Goal: Task Accomplishment & Management: Manage account settings

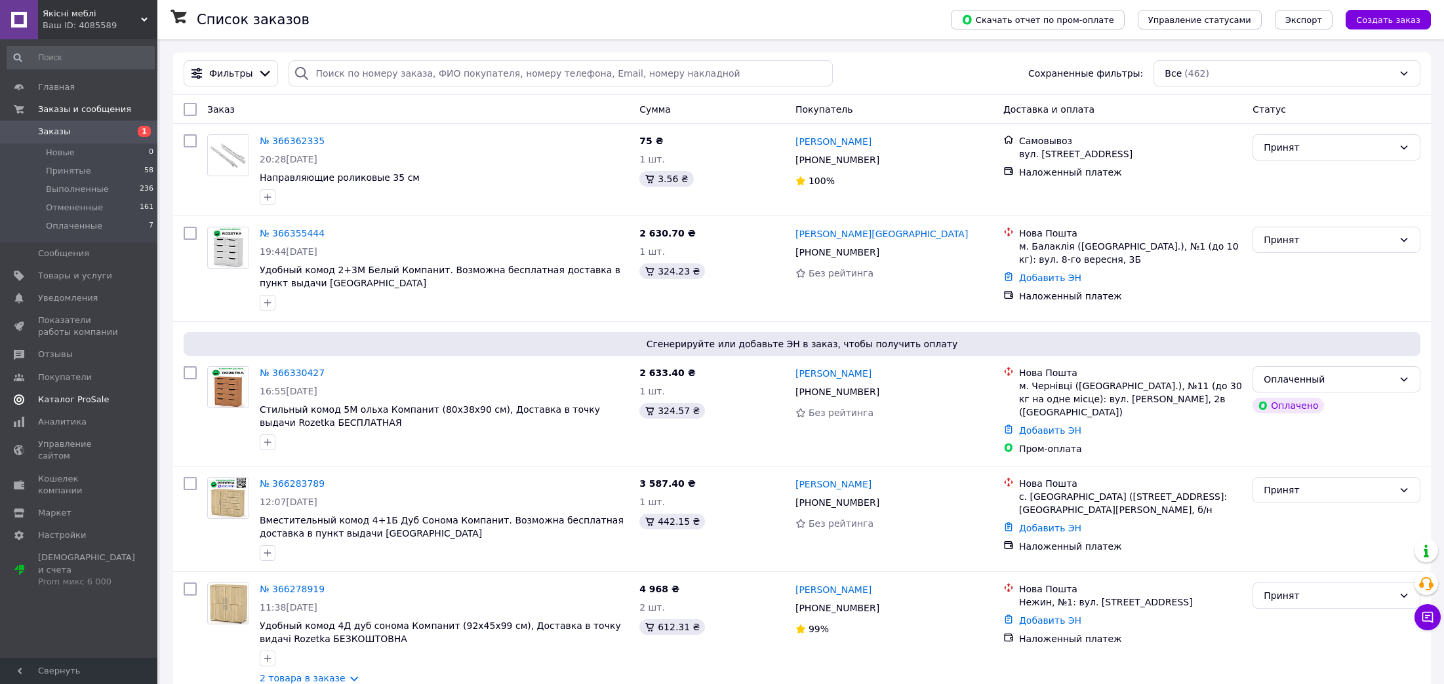
click at [92, 399] on span "Каталог ProSale" at bounding box center [73, 400] width 71 height 12
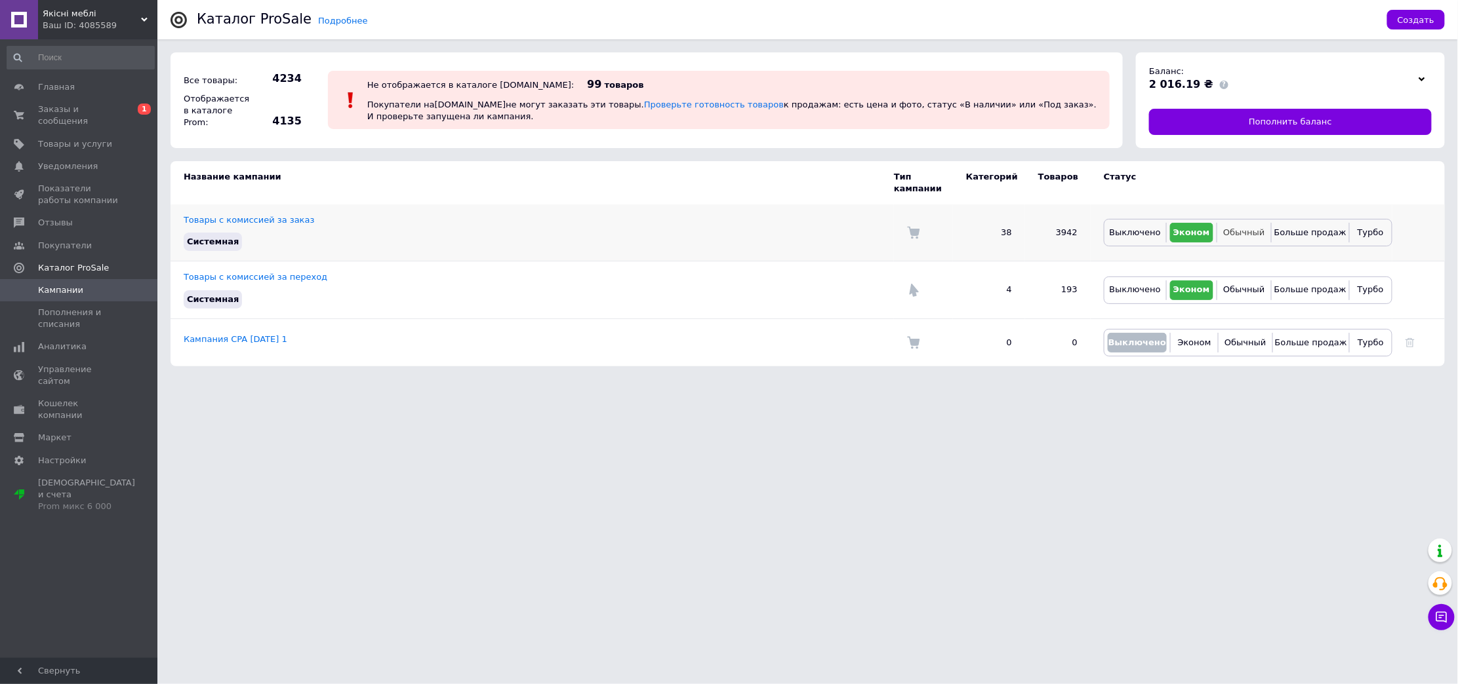
click at [1248, 228] on span "Обычный" at bounding box center [1243, 233] width 41 height 10
click at [100, 112] on span "Заказы и сообщения" at bounding box center [79, 116] width 83 height 24
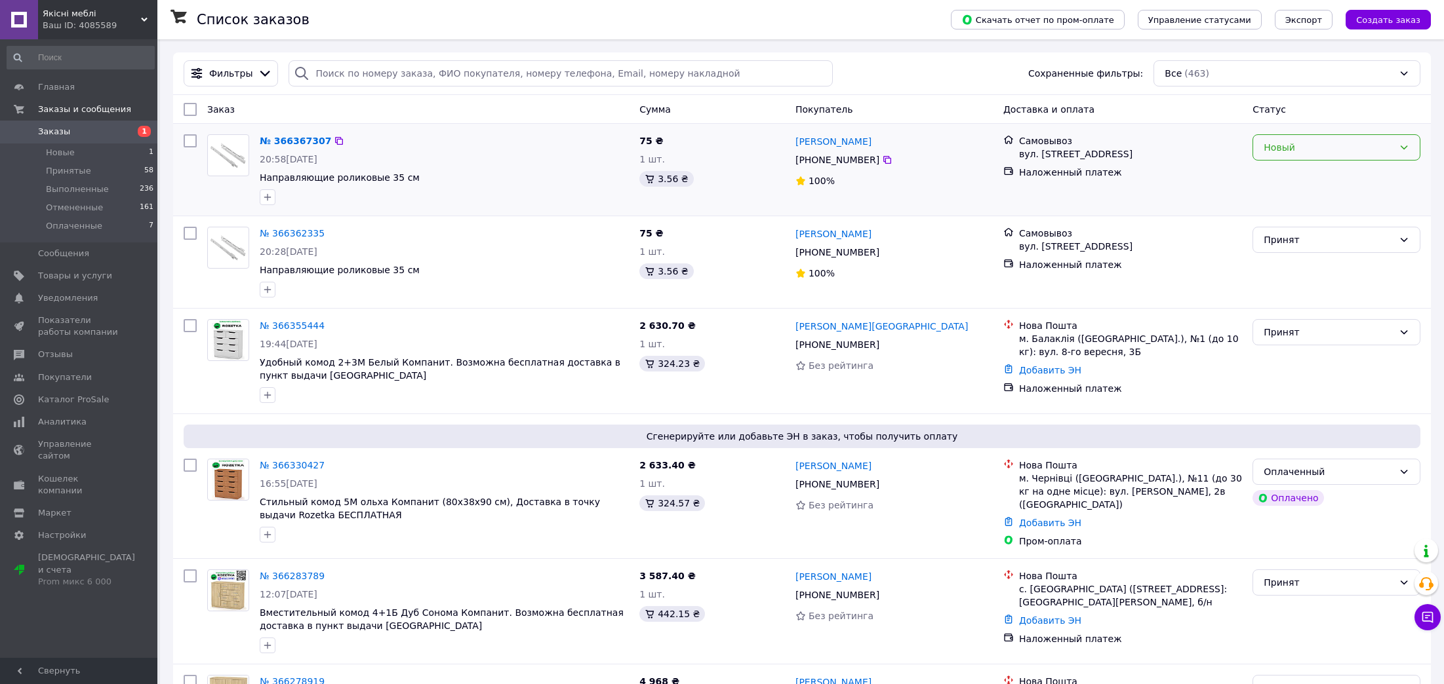
drag, startPoint x: 1313, startPoint y: 149, endPoint x: 1320, endPoint y: 161, distance: 12.9
click at [1314, 151] on div "Новый" at bounding box center [1328, 147] width 130 height 14
click at [1323, 174] on li "Принят" at bounding box center [1336, 177] width 167 height 24
click at [90, 397] on span "Каталог ProSale" at bounding box center [73, 400] width 71 height 12
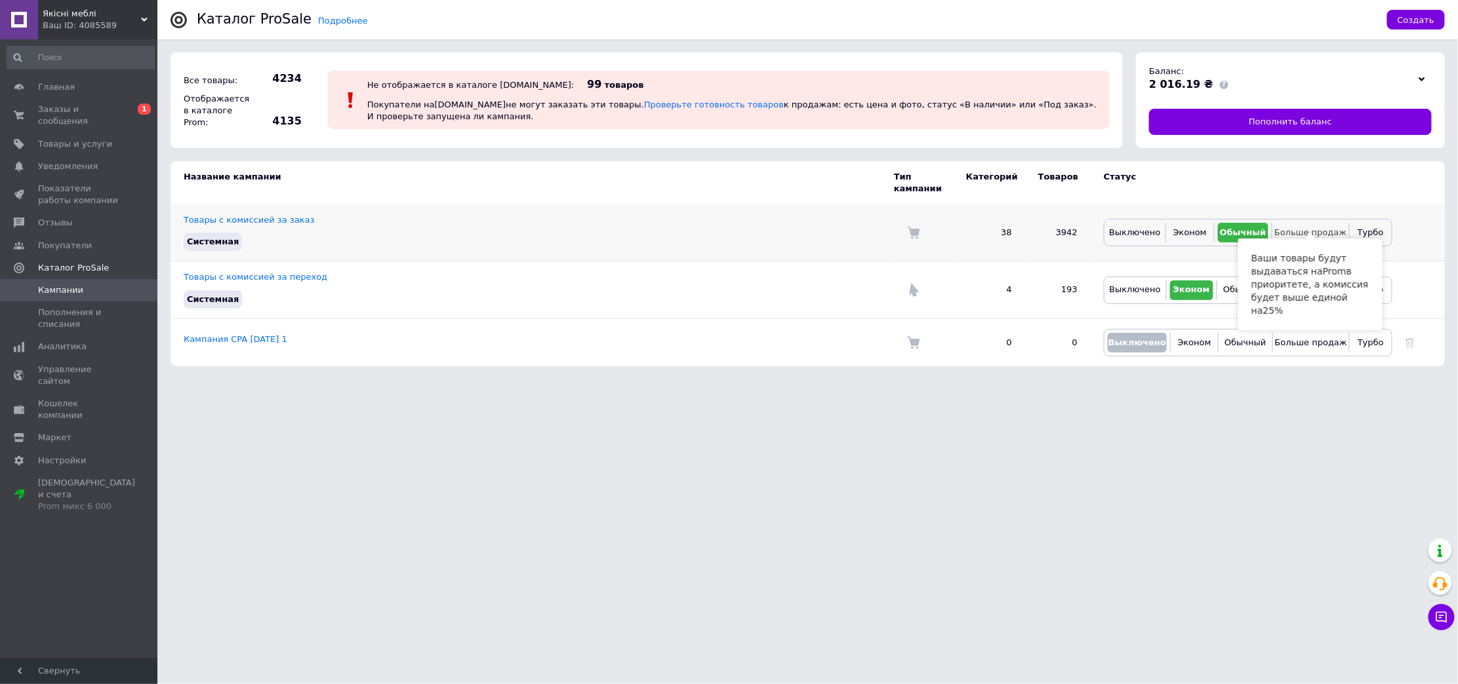
click at [1285, 228] on span "Больше продаж" at bounding box center [1310, 233] width 72 height 10
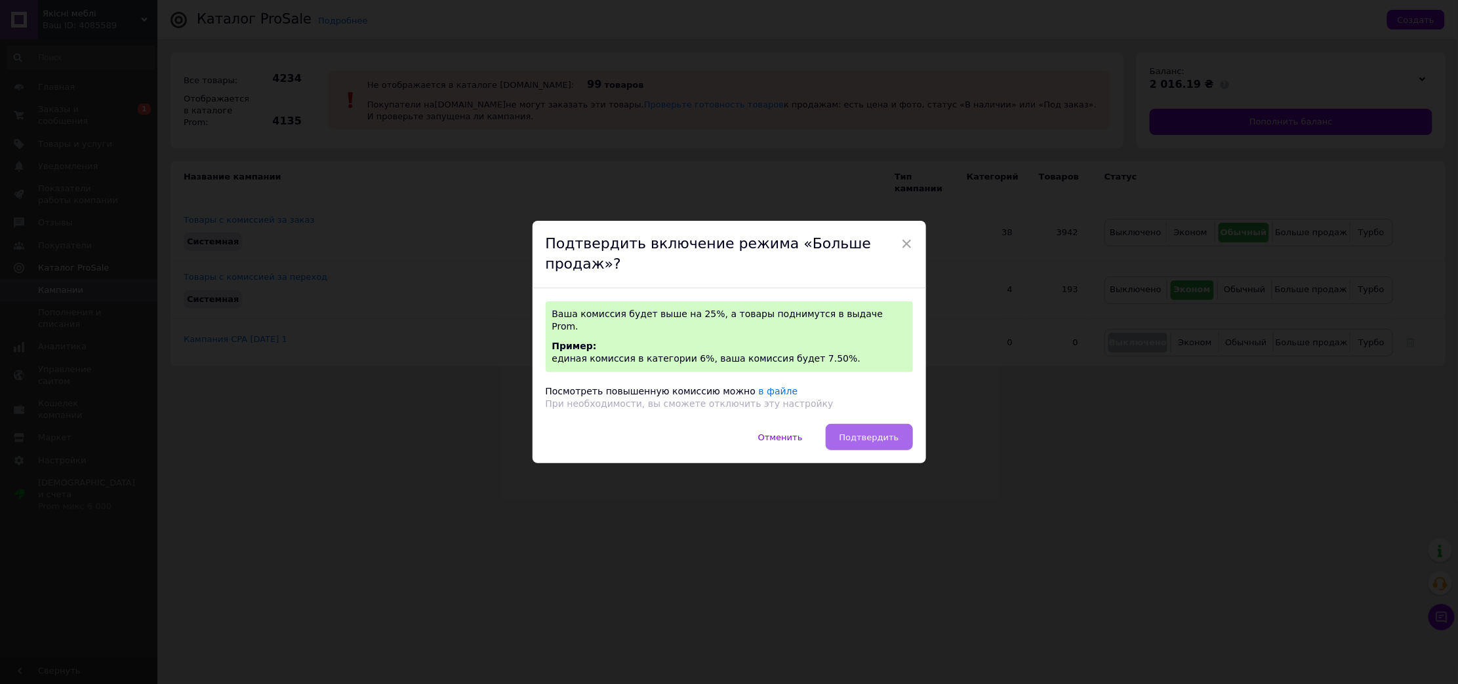
click at [871, 424] on button "Подтвердить" at bounding box center [868, 437] width 87 height 26
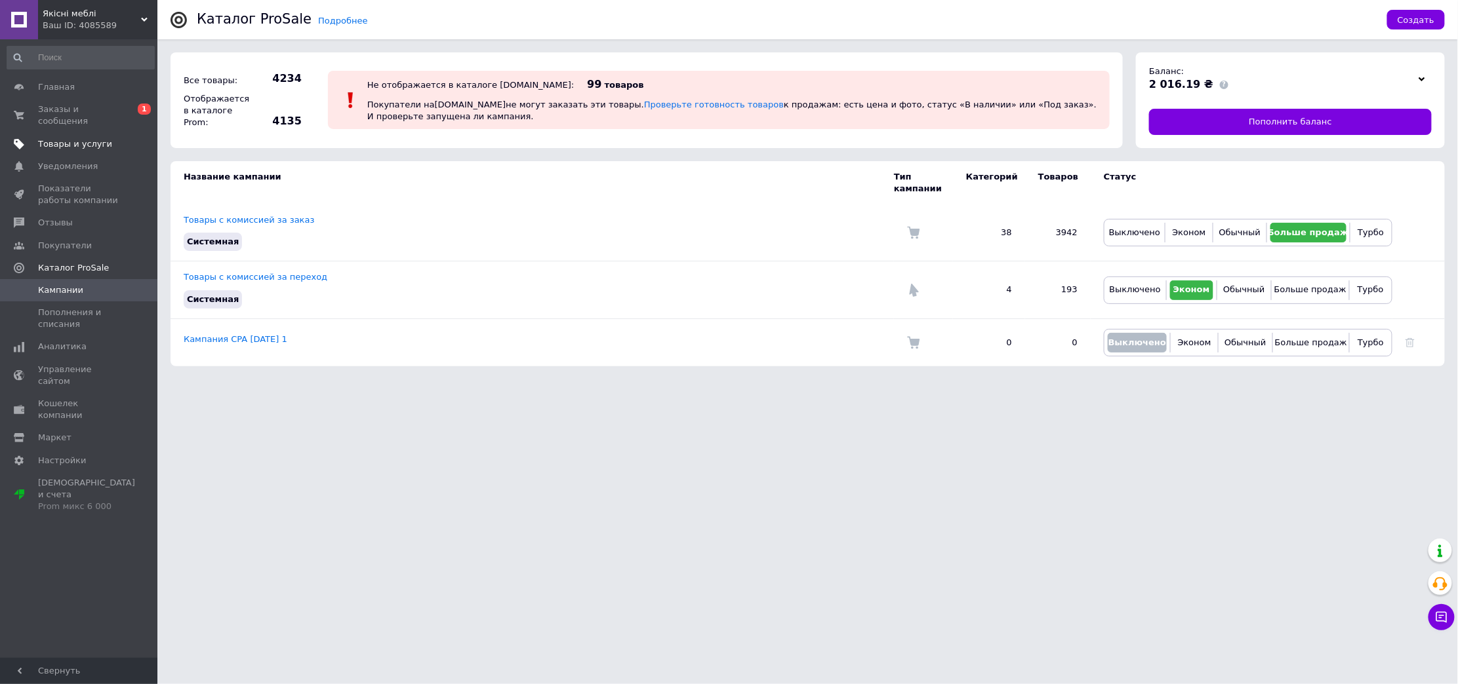
click at [96, 138] on span "Товары и услуги" at bounding box center [75, 144] width 74 height 12
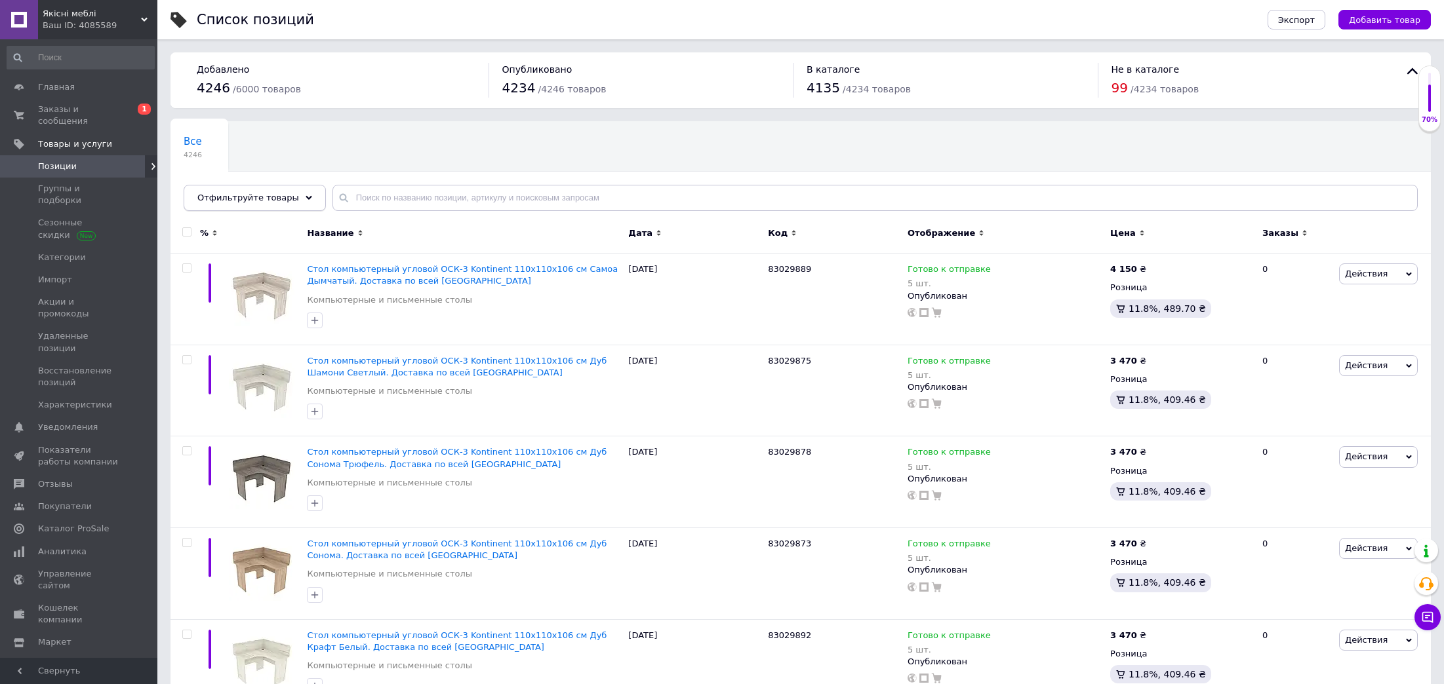
click at [278, 197] on span "Отфильтруйте товары" at bounding box center [248, 198] width 102 height 10
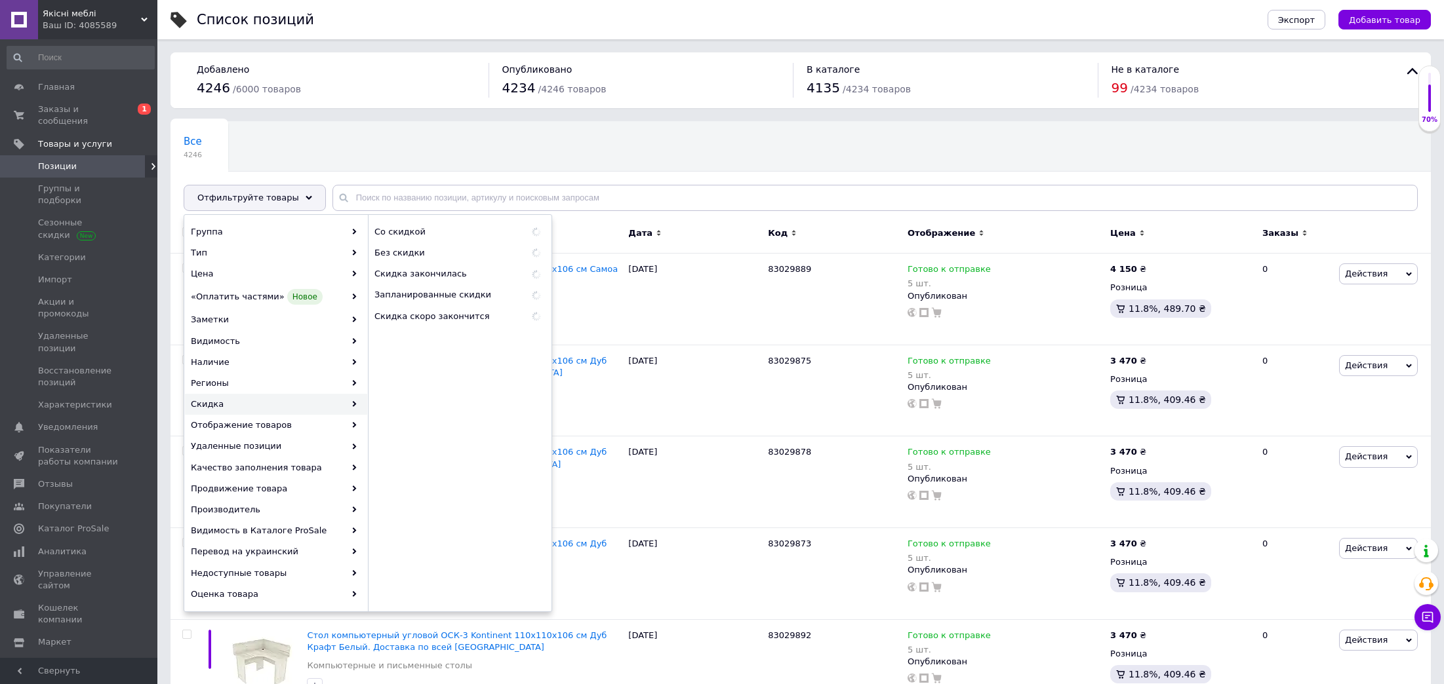
click at [290, 399] on div "Скидка" at bounding box center [276, 404] width 182 height 21
click at [778, 310] on div "83029889" at bounding box center [834, 300] width 140 height 92
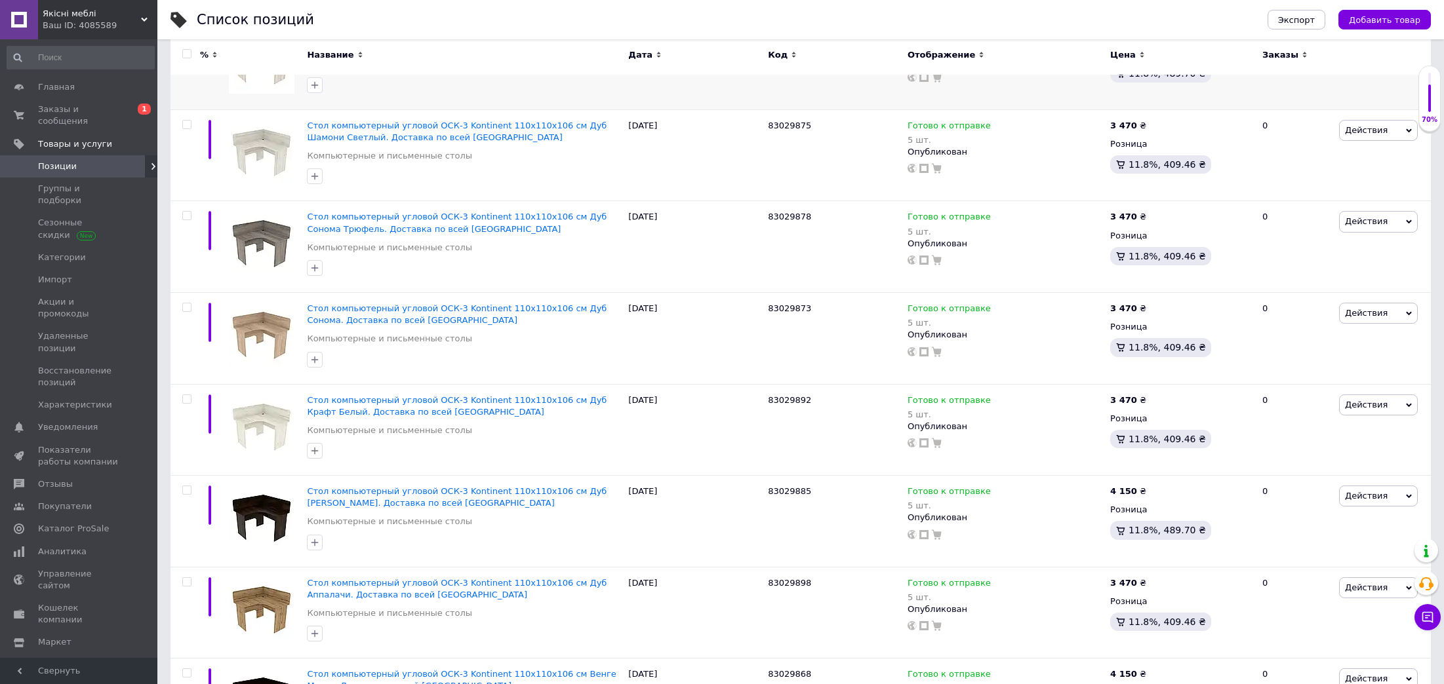
scroll to position [294, 0]
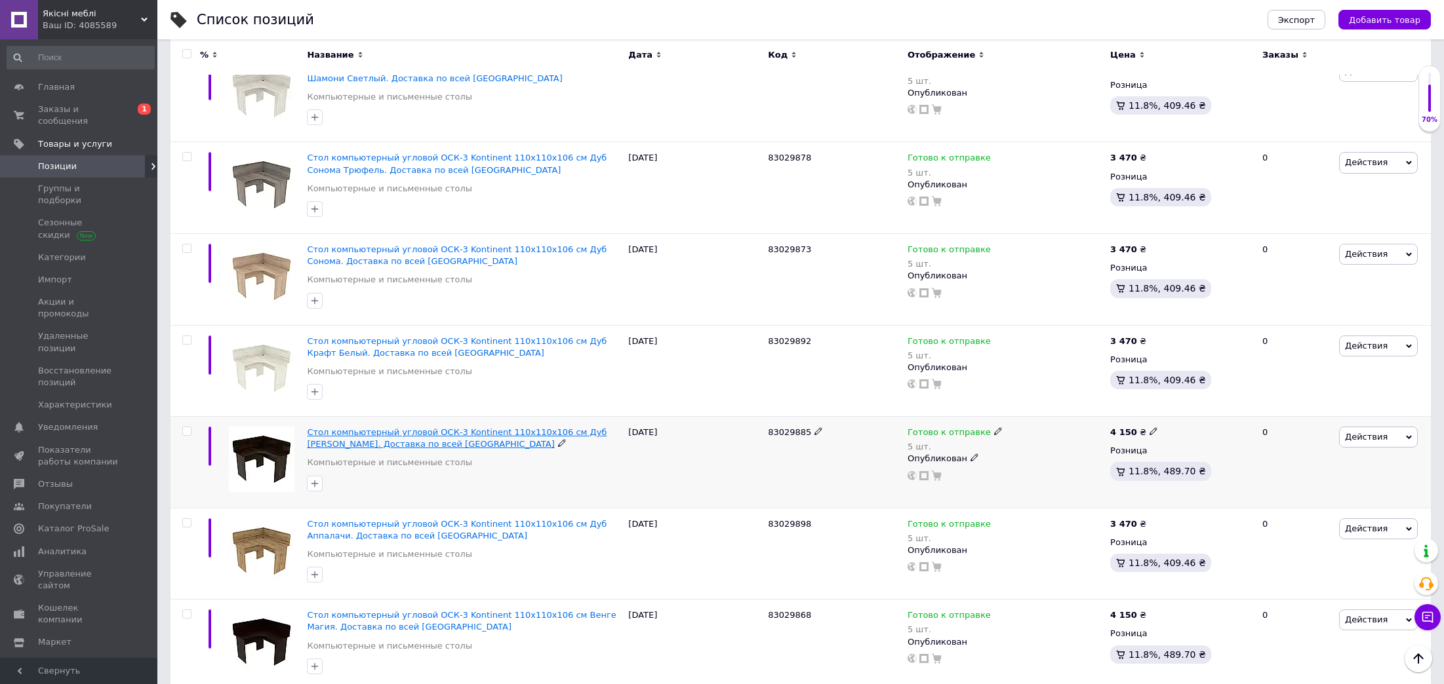
click at [597, 433] on span "Стол компьютерный угловой ОСК-3 Kontinent 110х110х106 см Дуб [PERSON_NAME]. Дос…" at bounding box center [457, 438] width 300 height 22
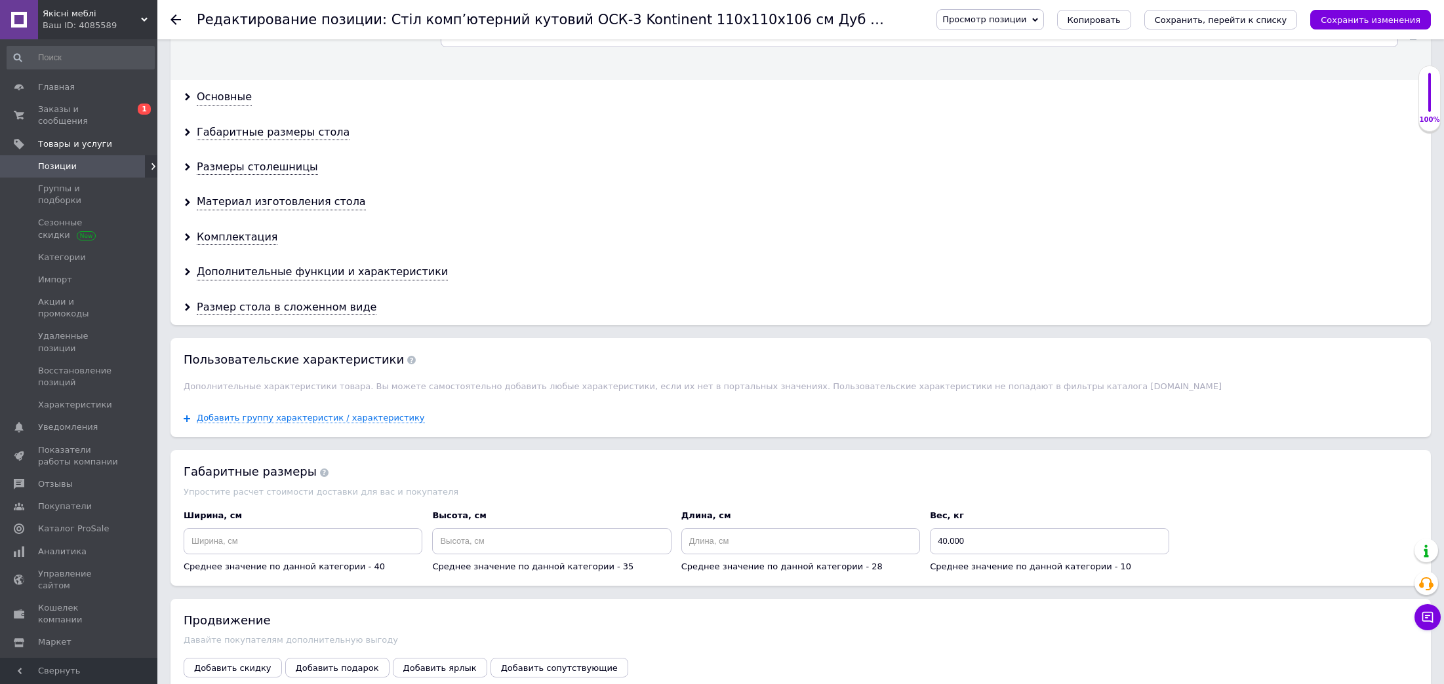
scroll to position [1118, 0]
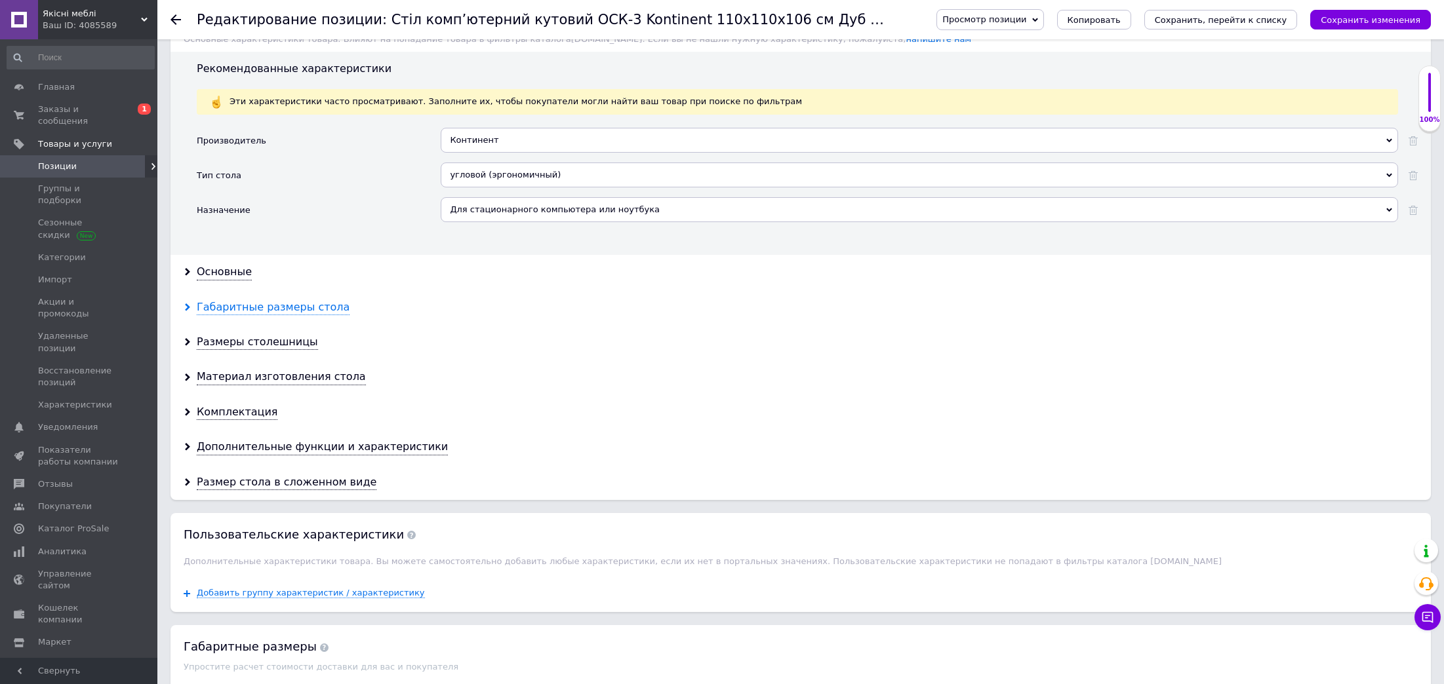
click at [306, 315] on div "Габаритные размеры стола" at bounding box center [273, 307] width 153 height 15
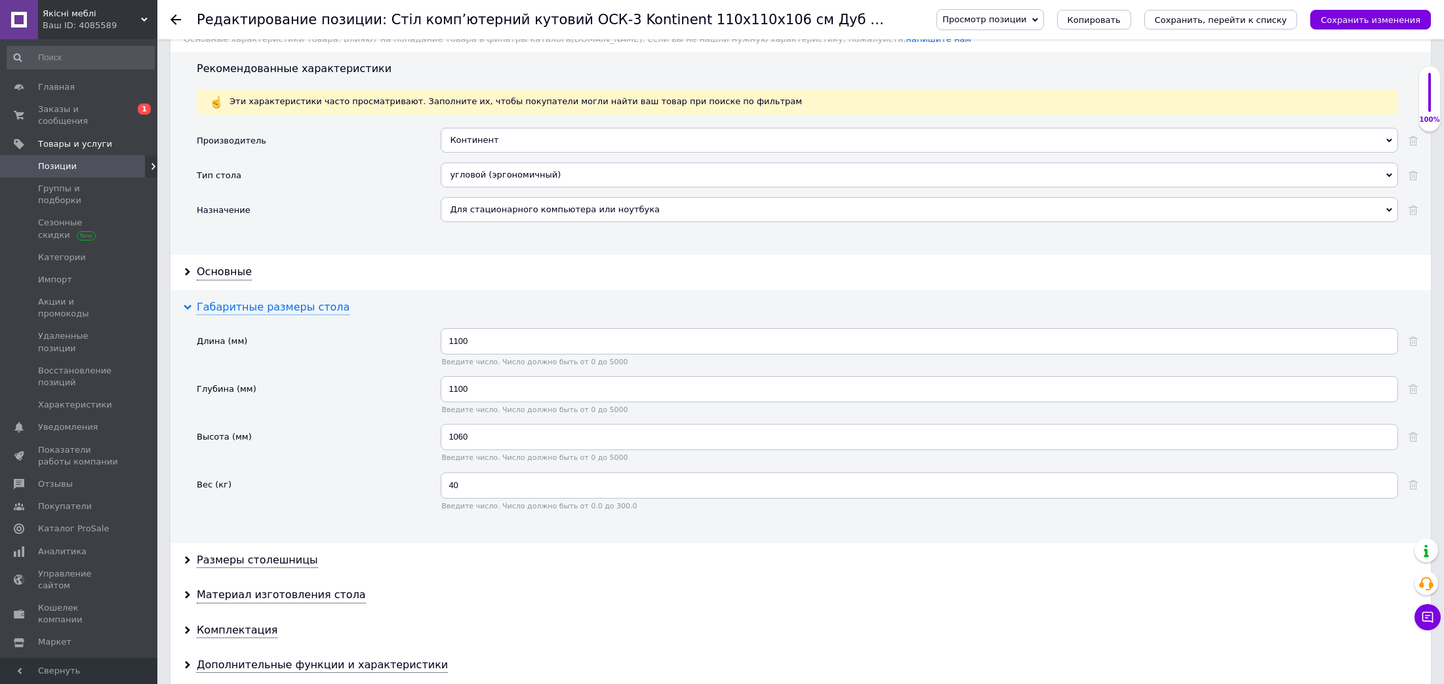
click at [305, 315] on div "Габаритные размеры стола" at bounding box center [273, 307] width 153 height 15
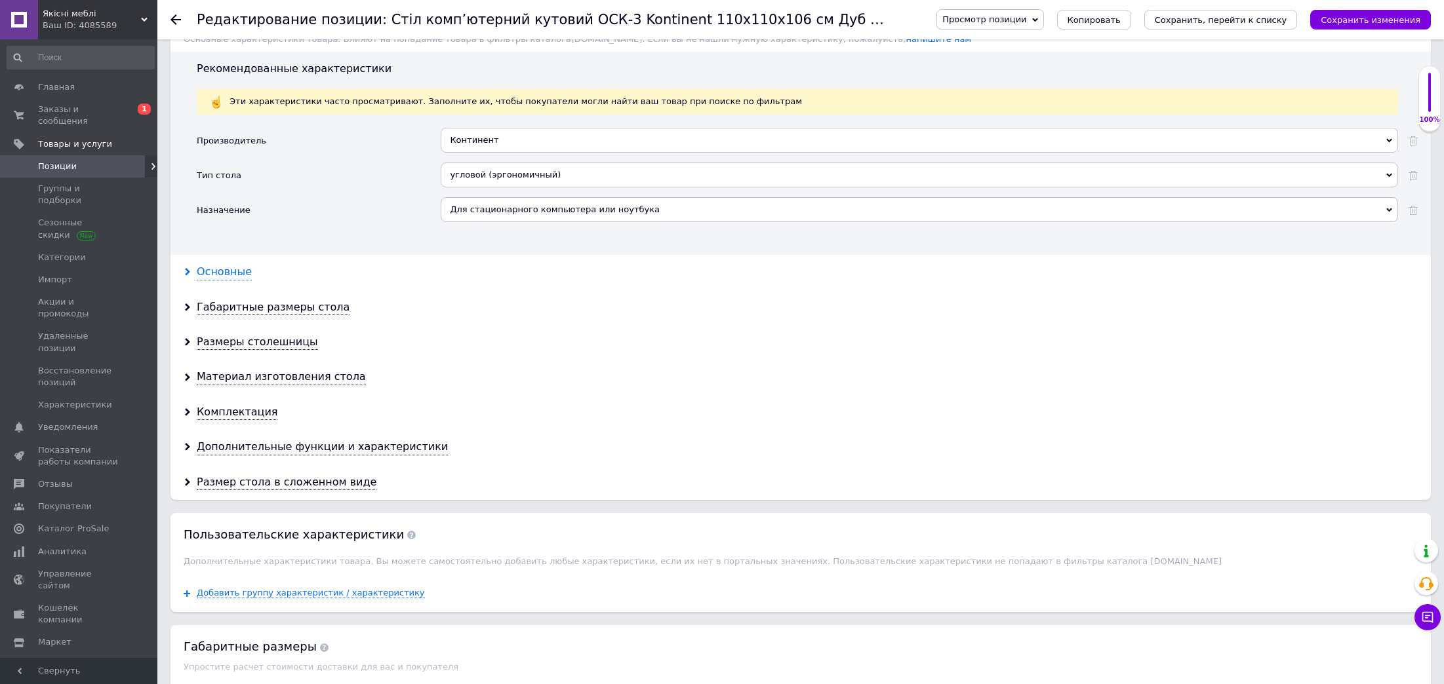
click at [228, 280] on div "Основные" at bounding box center [224, 272] width 55 height 15
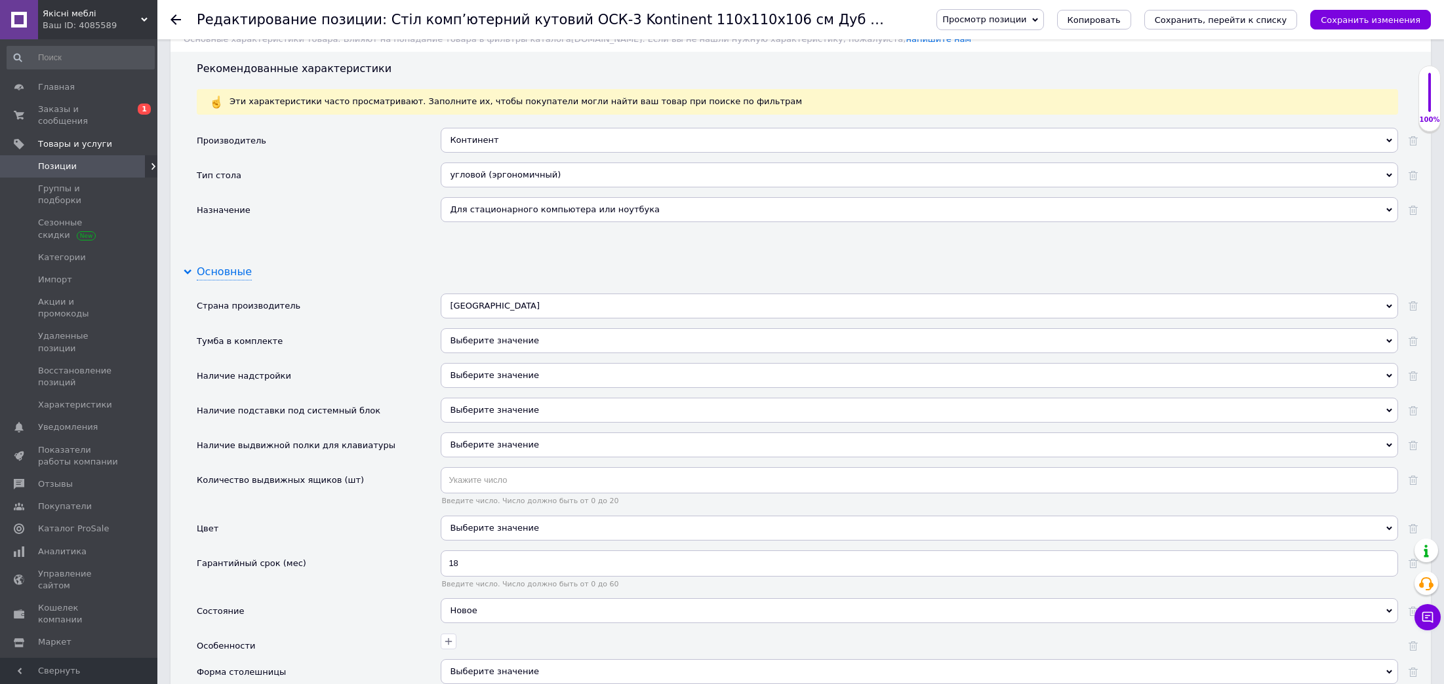
click at [228, 280] on div "Основные" at bounding box center [224, 272] width 55 height 15
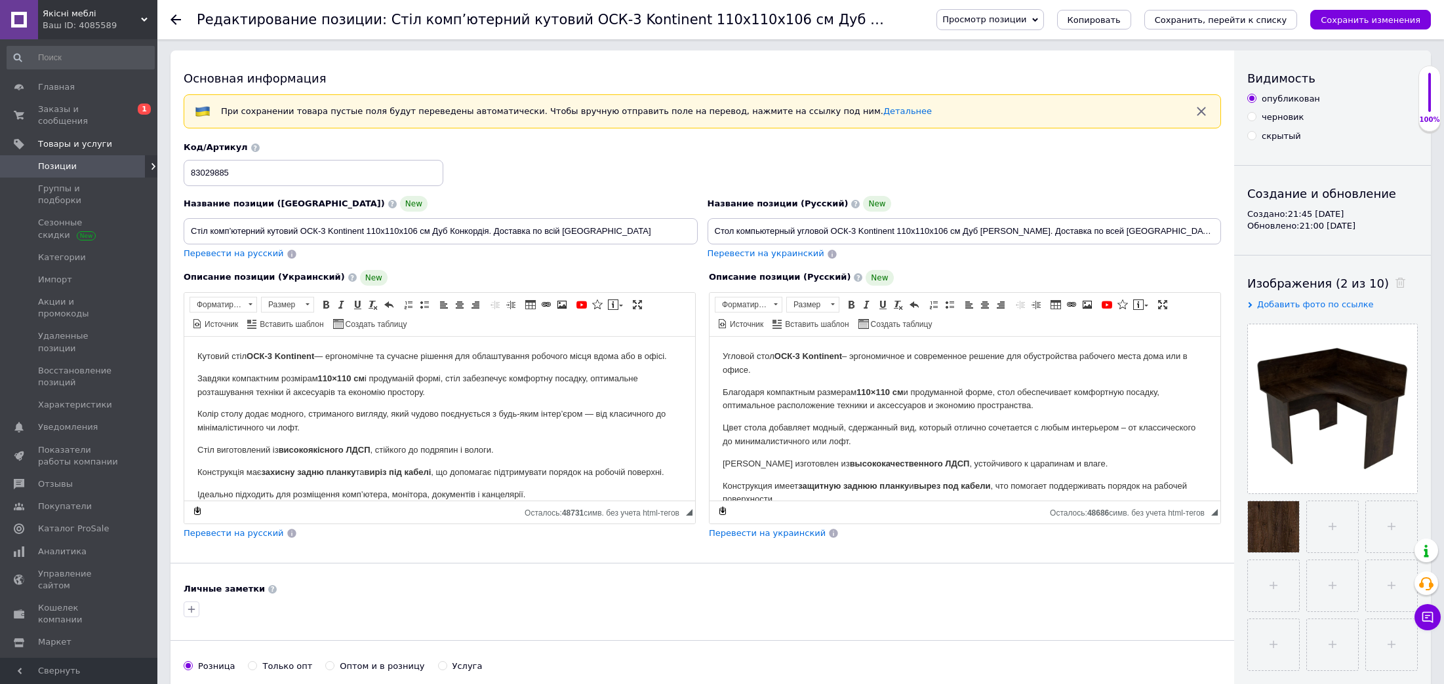
scroll to position [0, 0]
click at [69, 98] on link "Заказы и сообщения 0 1" at bounding box center [80, 115] width 161 height 34
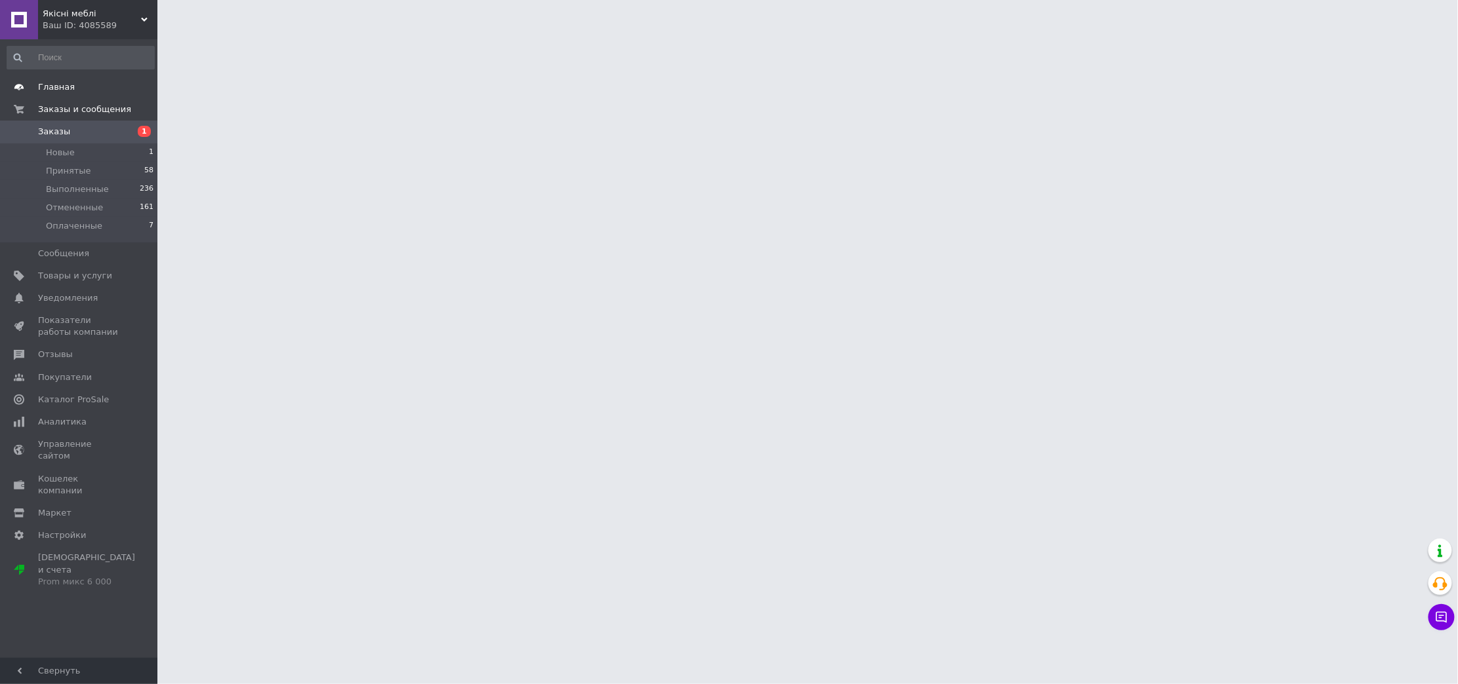
click at [63, 91] on span "Главная" at bounding box center [56, 87] width 37 height 12
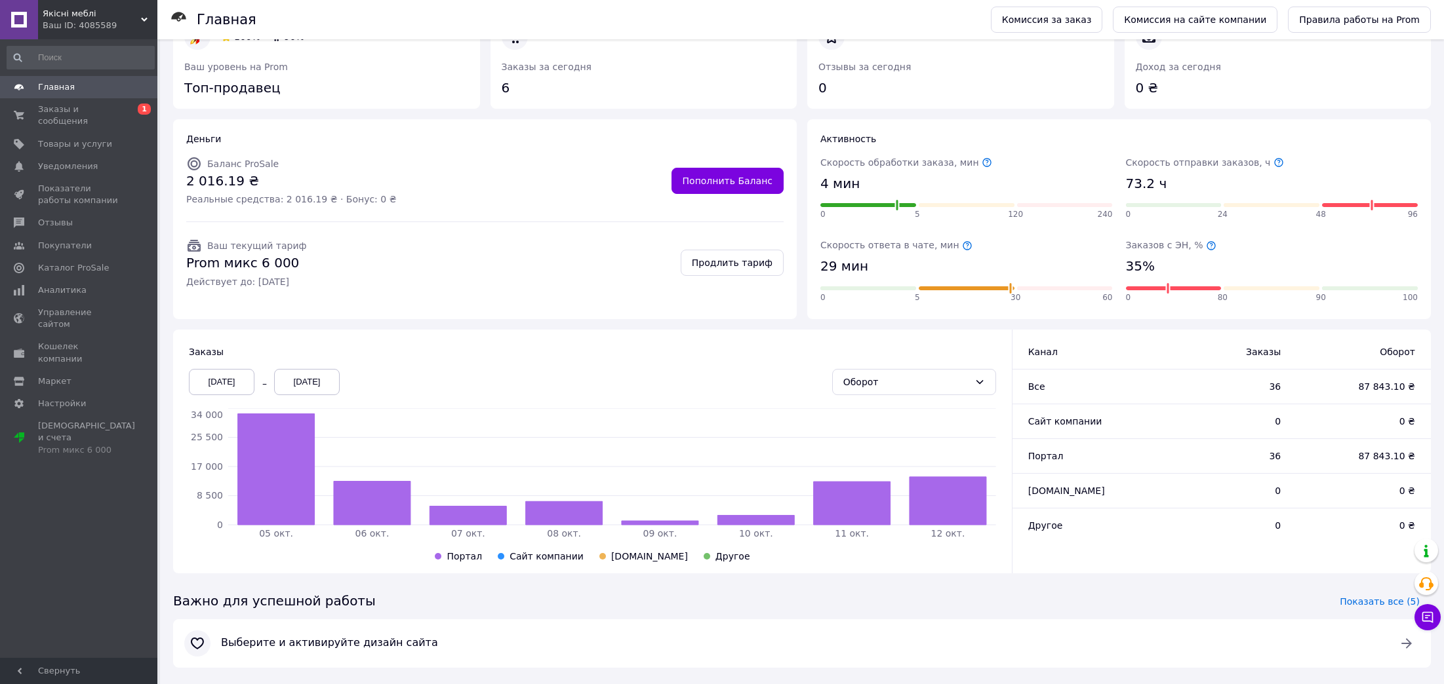
scroll to position [61, 0]
